Goal: Task Accomplishment & Management: Use online tool/utility

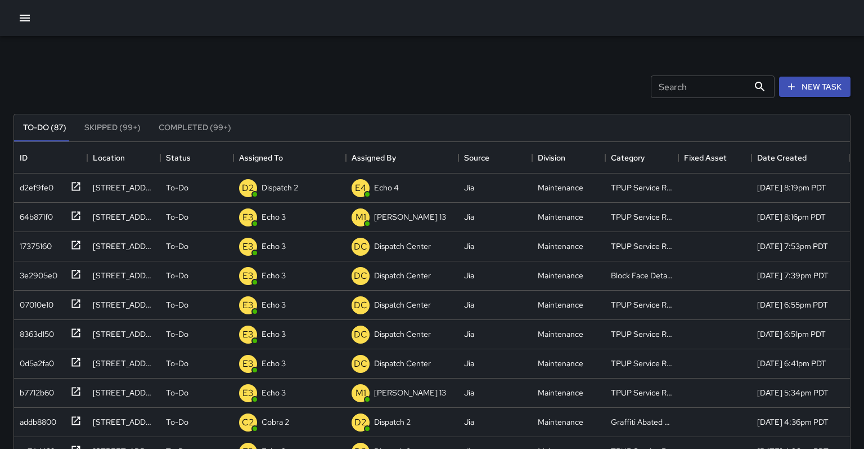
scroll to position [477, 837]
drag, startPoint x: 0, startPoint y: 0, endPoint x: 34, endPoint y: 19, distance: 38.8
click at [34, 19] on div at bounding box center [432, 18] width 864 height 36
click at [27, 14] on icon "button" at bounding box center [25, 18] width 14 height 14
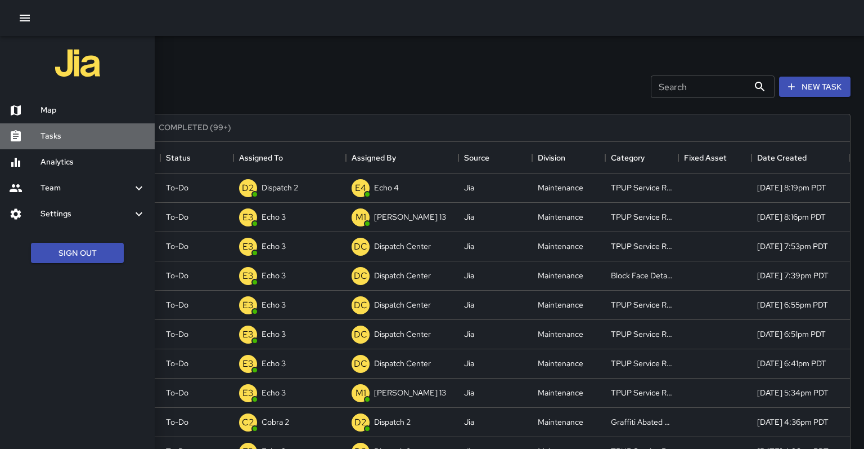
drag, startPoint x: 34, startPoint y: 19, endPoint x: 47, endPoint y: 135, distance: 116.2
click at [47, 135] on h6 "Tasks" at bounding box center [93, 136] width 105 height 12
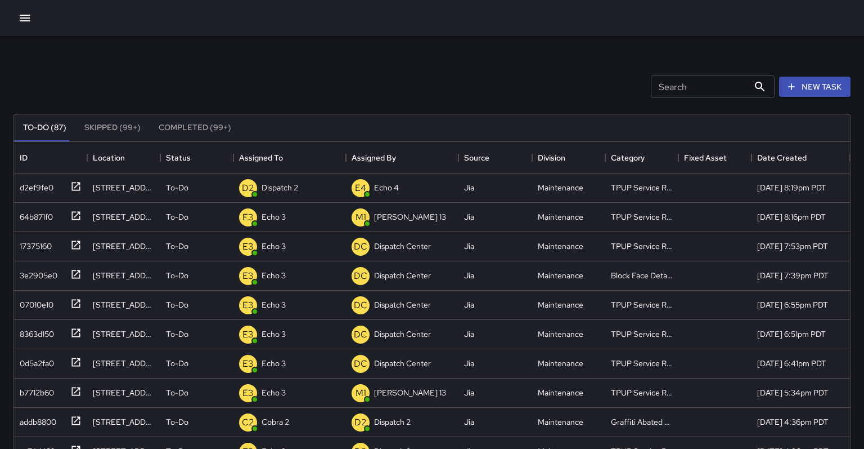
drag, startPoint x: 47, startPoint y: 135, endPoint x: 146, endPoint y: 76, distance: 114.6
click at [146, 76] on div "Search Search New Task" at bounding box center [432, 86] width 842 height 59
click at [20, 20] on icon "button" at bounding box center [25, 18] width 14 height 14
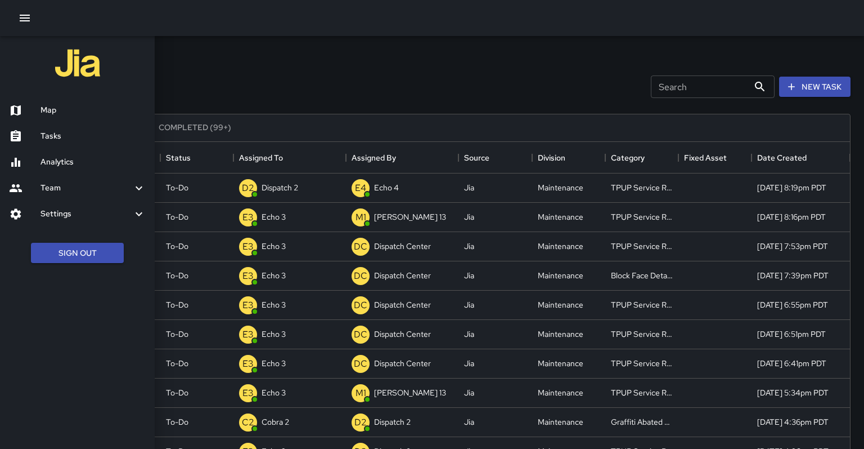
click at [25, 17] on icon "button" at bounding box center [25, 18] width 14 height 14
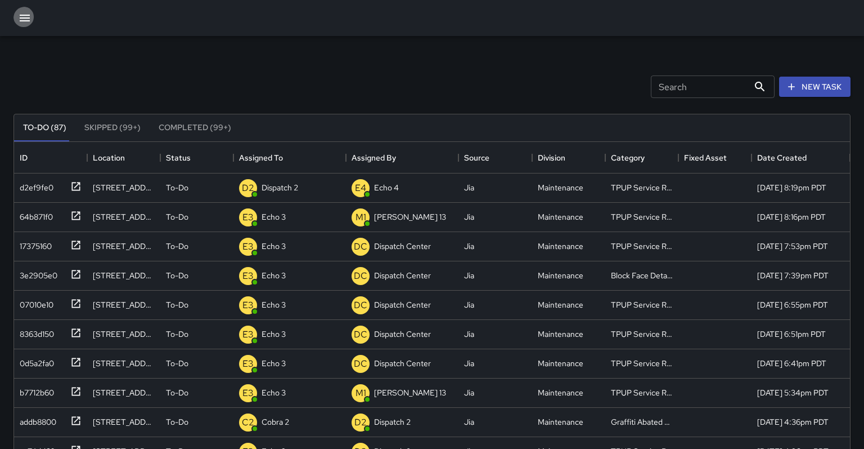
click at [25, 20] on icon "button" at bounding box center [25, 18] width 14 height 14
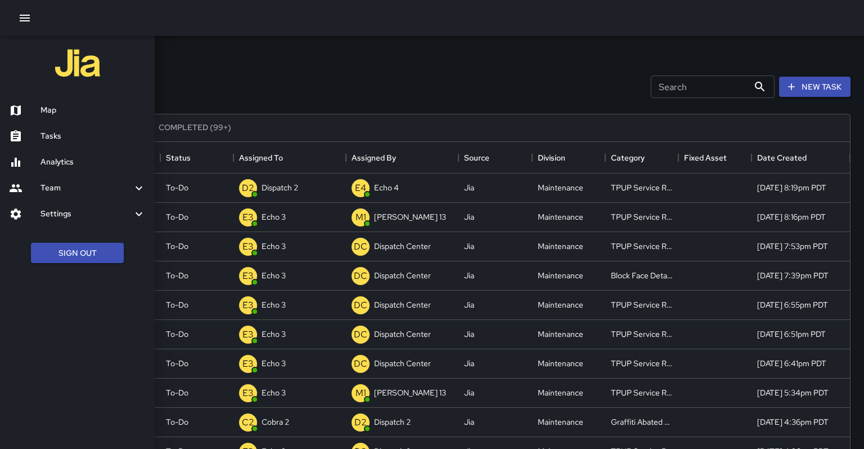
drag, startPoint x: 146, startPoint y: 76, endPoint x: 32, endPoint y: 110, distance: 118.6
click at [32, 110] on div at bounding box center [25, 111] width 32 height 14
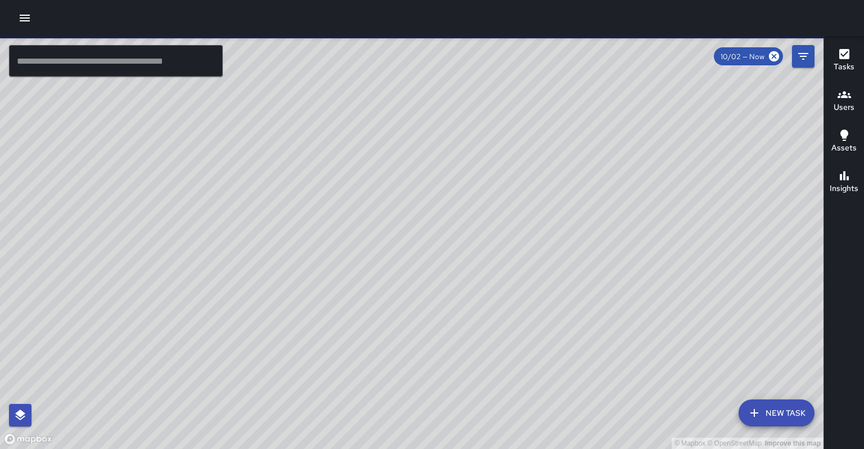
click at [105, 70] on input "text" at bounding box center [116, 61] width 214 height 32
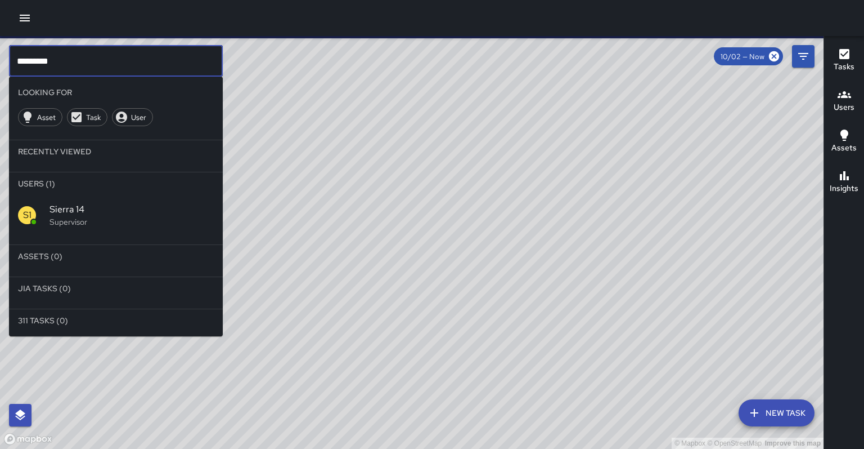
type input "*********"
drag, startPoint x: 32, startPoint y: 110, endPoint x: 90, endPoint y: 164, distance: 79.2
click at [90, 172] on li "Users (1)" at bounding box center [116, 183] width 214 height 23
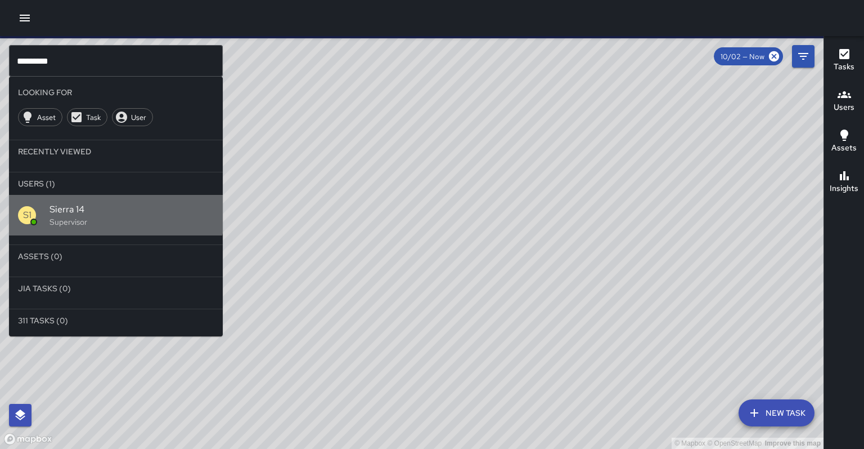
click at [110, 203] on span "Sierra 14" at bounding box center [132, 210] width 164 height 14
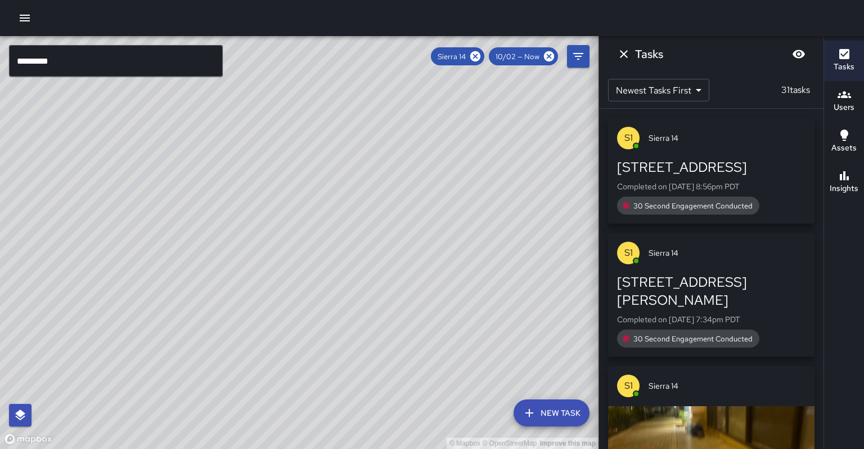
drag, startPoint x: 90, startPoint y: 164, endPoint x: 344, endPoint y: 308, distance: 292.6
click at [344, 308] on div "© Mapbox © OpenStreetMap Improve this map" at bounding box center [299, 242] width 599 height 413
click at [281, 205] on div "© Mapbox © OpenStreetMap Improve this map" at bounding box center [299, 242] width 599 height 413
drag, startPoint x: 344, startPoint y: 308, endPoint x: 281, endPoint y: 204, distance: 122.2
click at [281, 204] on div "© Mapbox © OpenStreetMap Improve this map" at bounding box center [299, 242] width 599 height 413
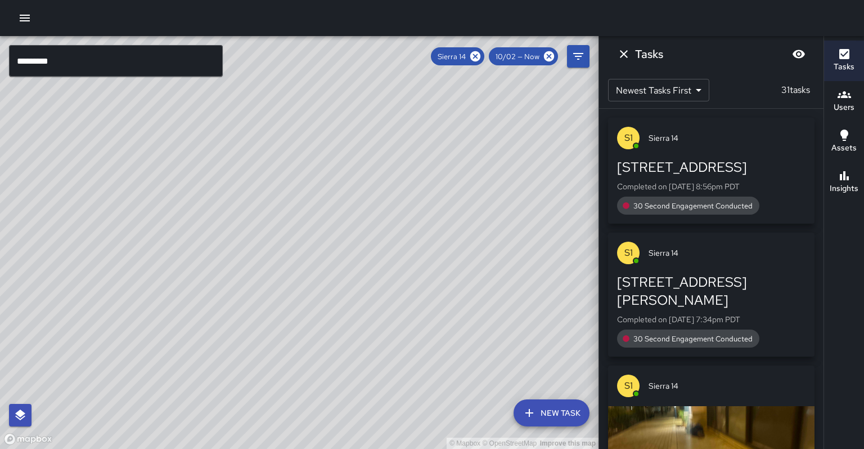
drag, startPoint x: 281, startPoint y: 204, endPoint x: 292, endPoint y: 216, distance: 16.0
click at [292, 216] on div "© Mapbox © OpenStreetMap Improve this map" at bounding box center [299, 242] width 599 height 413
drag, startPoint x: 292, startPoint y: 216, endPoint x: 263, endPoint y: 171, distance: 53.4
click at [263, 171] on div "© Mapbox © OpenStreetMap Improve this map" at bounding box center [299, 242] width 599 height 413
click at [273, 167] on div "© Mapbox © OpenStreetMap Improve this map" at bounding box center [299, 242] width 599 height 413
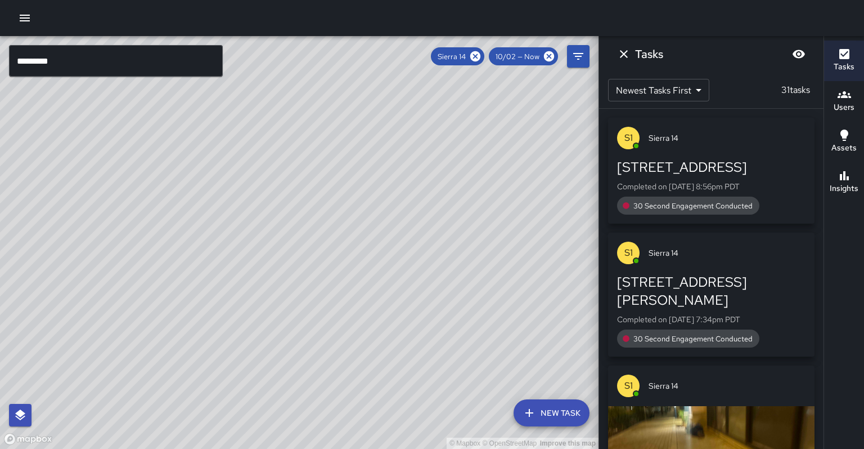
click at [266, 171] on div "© Mapbox © OpenStreetMap Improve this map" at bounding box center [299, 242] width 599 height 413
click at [266, 172] on div "© Mapbox © OpenStreetMap Improve this map" at bounding box center [299, 242] width 599 height 413
drag, startPoint x: 266, startPoint y: 172, endPoint x: 249, endPoint y: 187, distance: 22.3
click at [249, 187] on div "© Mapbox © OpenStreetMap Improve this map" at bounding box center [299, 242] width 599 height 413
click at [259, 184] on div "© Mapbox © OpenStreetMap Improve this map" at bounding box center [299, 242] width 599 height 413
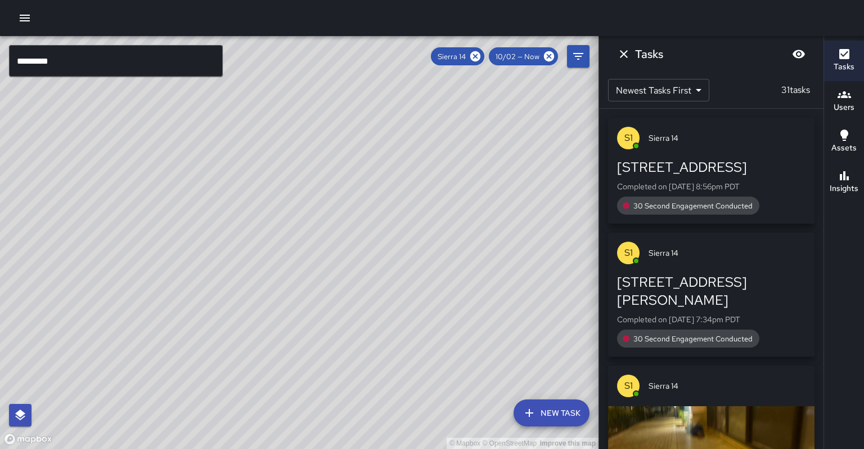
click at [239, 241] on div "© Mapbox © OpenStreetMap Improve this map" at bounding box center [299, 242] width 599 height 413
click at [227, 256] on div "© Mapbox © OpenStreetMap Improve this map" at bounding box center [299, 242] width 599 height 413
drag, startPoint x: 249, startPoint y: 187, endPoint x: 195, endPoint y: 304, distance: 129.4
click at [195, 304] on div "© Mapbox © OpenStreetMap Improve this map" at bounding box center [299, 242] width 599 height 413
drag, startPoint x: 195, startPoint y: 304, endPoint x: 212, endPoint y: 230, distance: 76.6
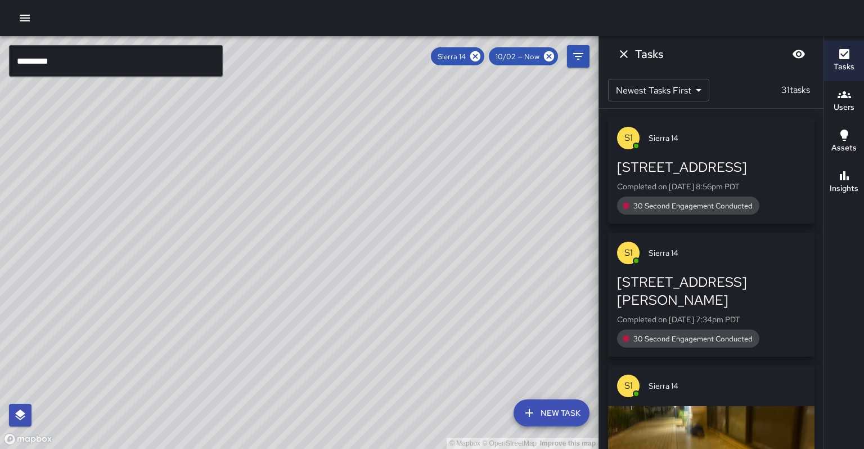
click at [212, 230] on div "© Mapbox © OpenStreetMap Improve this map" at bounding box center [299, 242] width 599 height 413
click at [212, 229] on div "© Mapbox © OpenStreetMap Improve this map" at bounding box center [299, 242] width 599 height 413
drag, startPoint x: 212, startPoint y: 229, endPoint x: 488, endPoint y: 55, distance: 327.0
click at [481, 55] on icon at bounding box center [475, 56] width 10 height 10
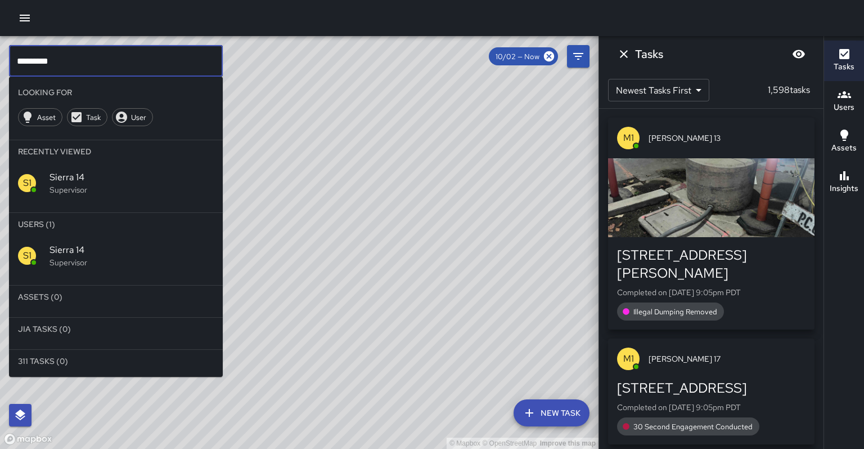
drag, startPoint x: 488, startPoint y: 55, endPoint x: 79, endPoint y: 58, distance: 409.2
click at [79, 58] on input "*********" at bounding box center [116, 61] width 214 height 32
click at [79, 57] on input "*********" at bounding box center [116, 61] width 214 height 32
click at [80, 57] on input "*********" at bounding box center [116, 61] width 214 height 32
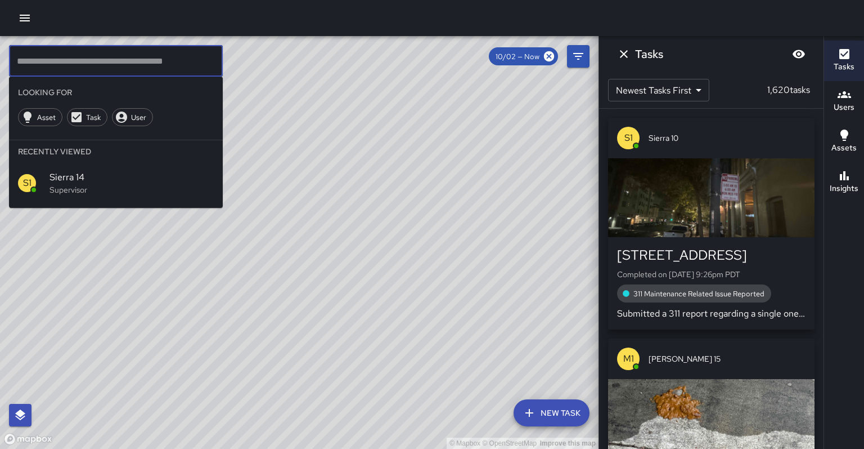
drag, startPoint x: 80, startPoint y: 57, endPoint x: 92, endPoint y: 171, distance: 114.9
click at [92, 184] on p "Supervisor" at bounding box center [132, 189] width 164 height 11
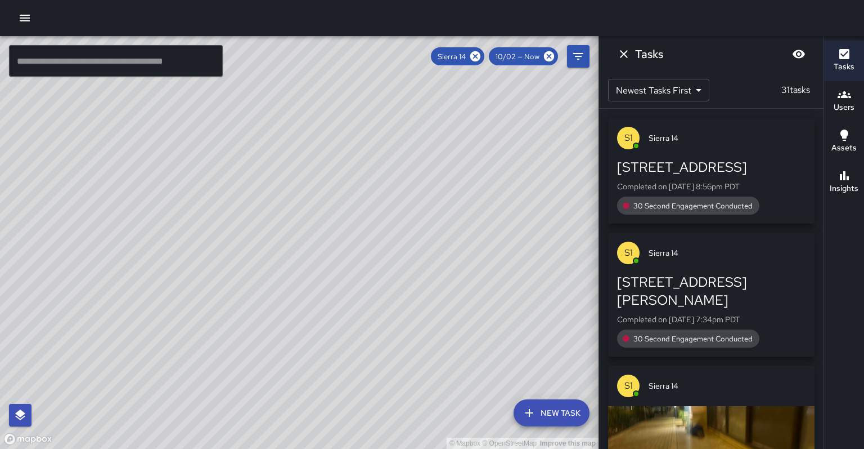
click at [93, 170] on div "© Mapbox © OpenStreetMap Improve this map" at bounding box center [299, 242] width 599 height 413
click at [482, 55] on icon at bounding box center [475, 56] width 12 height 12
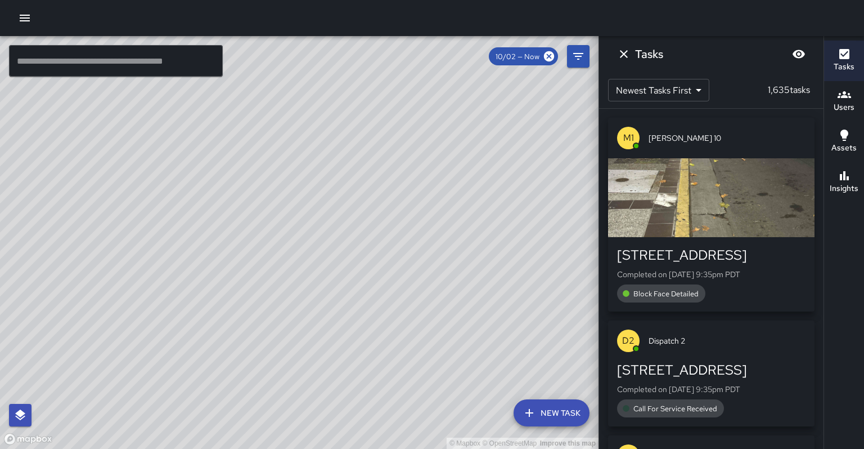
click at [155, 62] on input "text" at bounding box center [116, 61] width 214 height 32
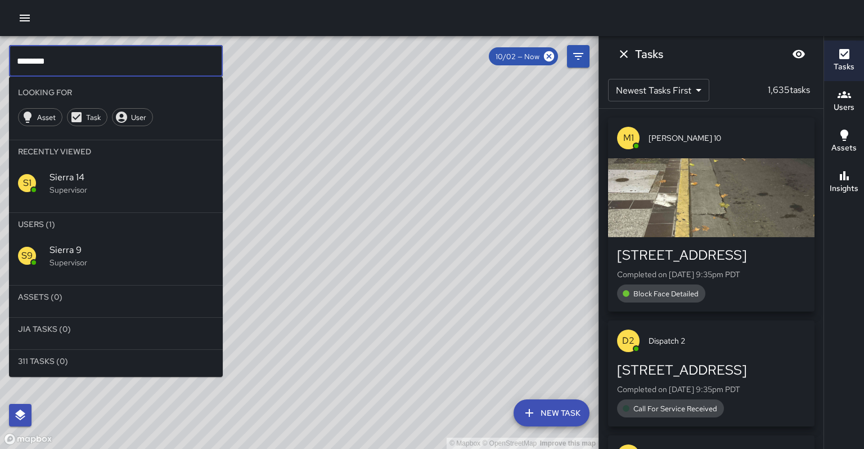
type input "********"
click at [79, 243] on span "Sierra 9" at bounding box center [132, 250] width 164 height 14
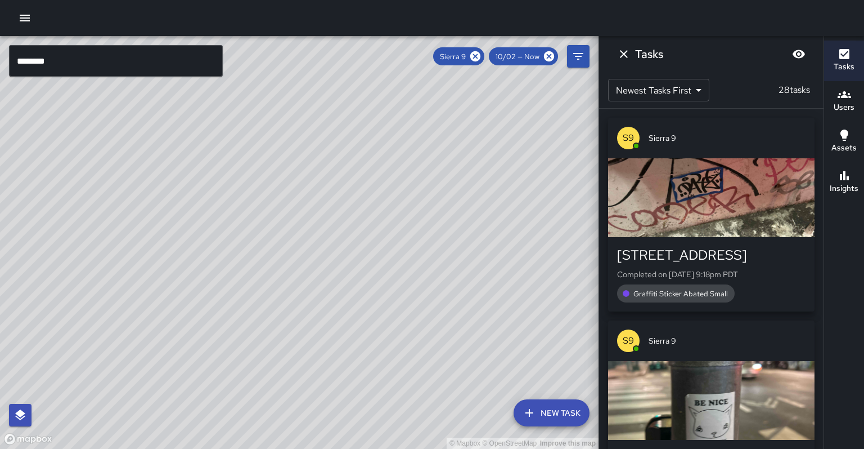
drag, startPoint x: 93, startPoint y: 170, endPoint x: 256, endPoint y: 194, distance: 164.4
click at [256, 194] on div "© Mapbox © OpenStreetMap Improve this map" at bounding box center [299, 242] width 599 height 413
drag, startPoint x: 256, startPoint y: 194, endPoint x: 406, endPoint y: 416, distance: 268.2
click at [406, 416] on div "© Mapbox © OpenStreetMap Improve this map" at bounding box center [299, 242] width 599 height 413
